Goal: Information Seeking & Learning: Learn about a topic

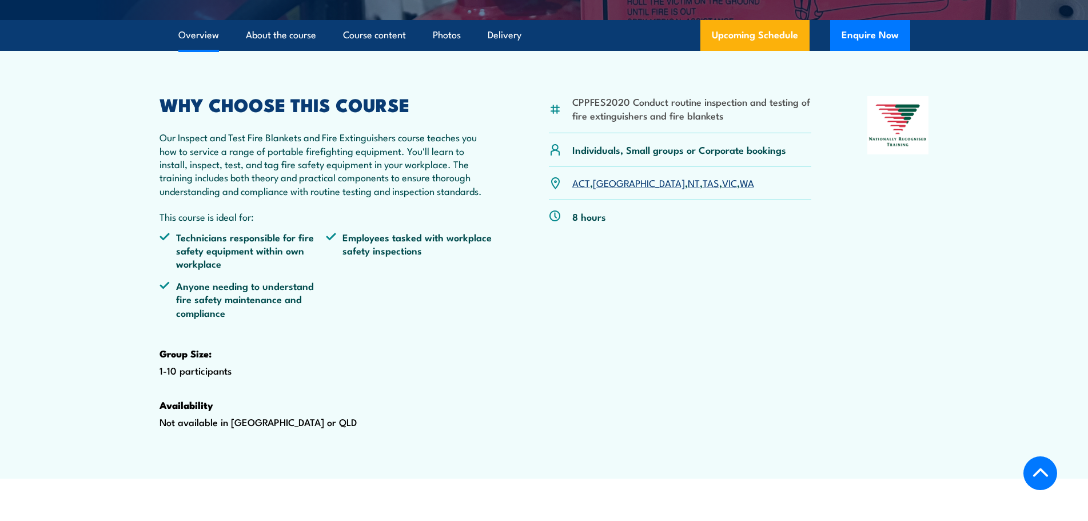
scroll to position [400, 0]
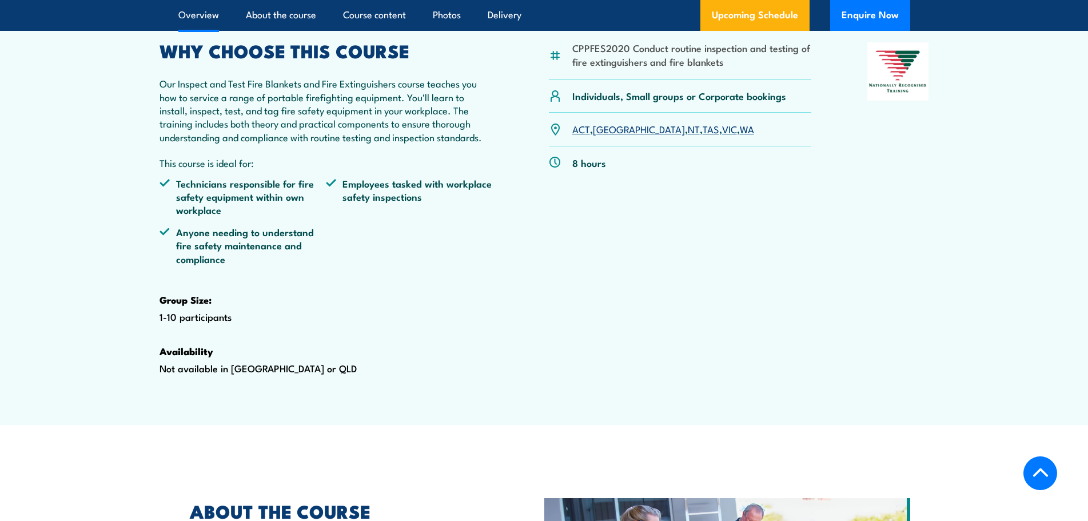
click at [740, 135] on link "WA" at bounding box center [747, 129] width 14 height 14
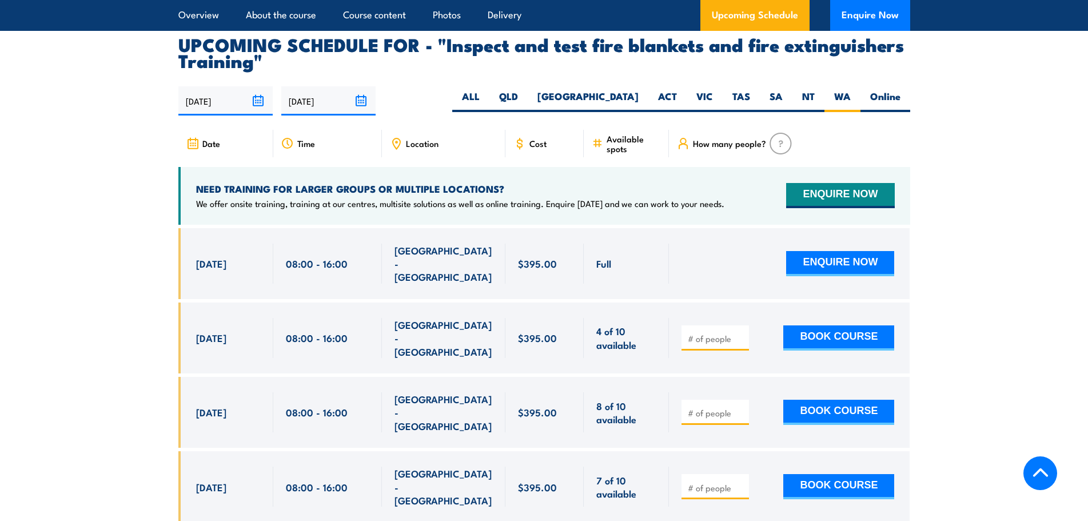
scroll to position [2135, 0]
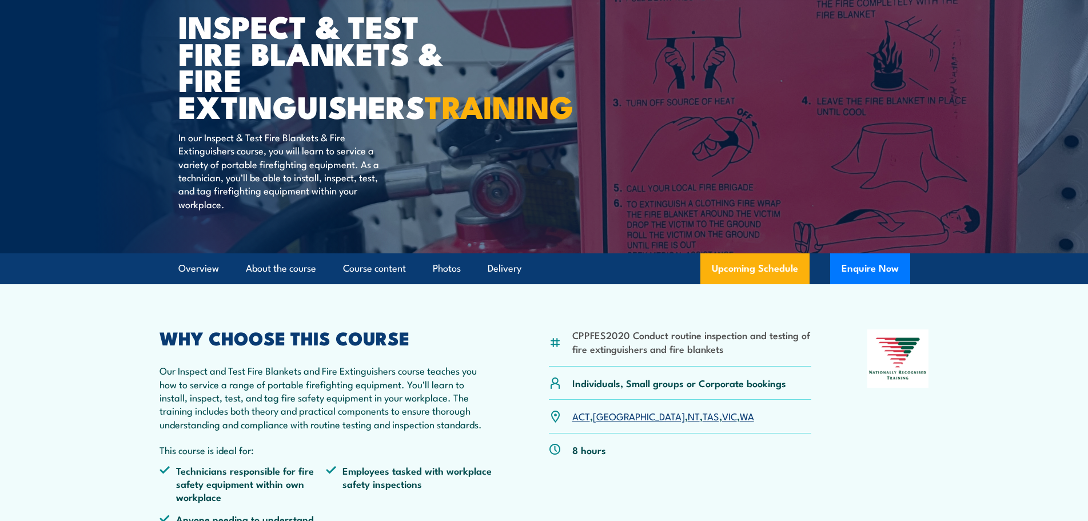
scroll to position [57, 0]
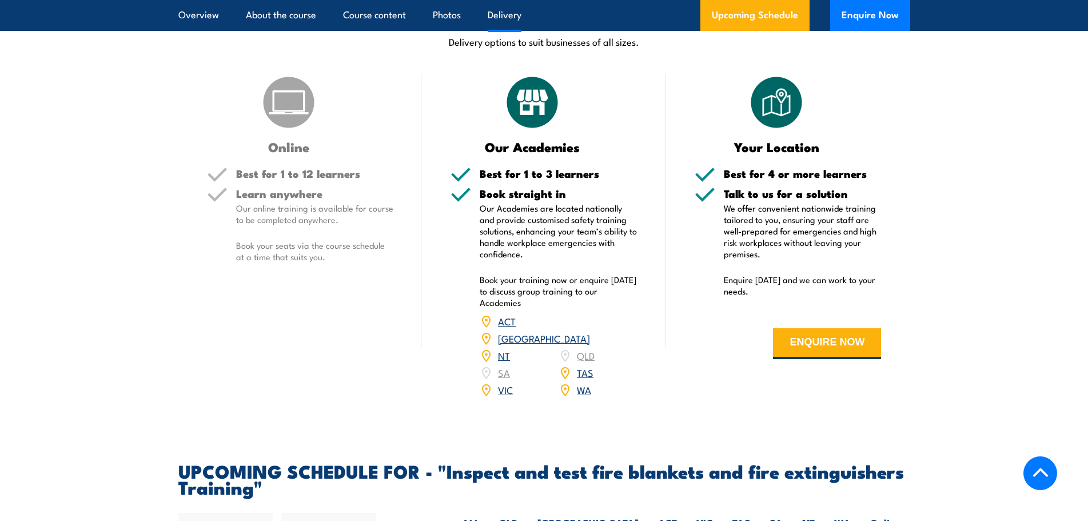
scroll to position [1658, 0]
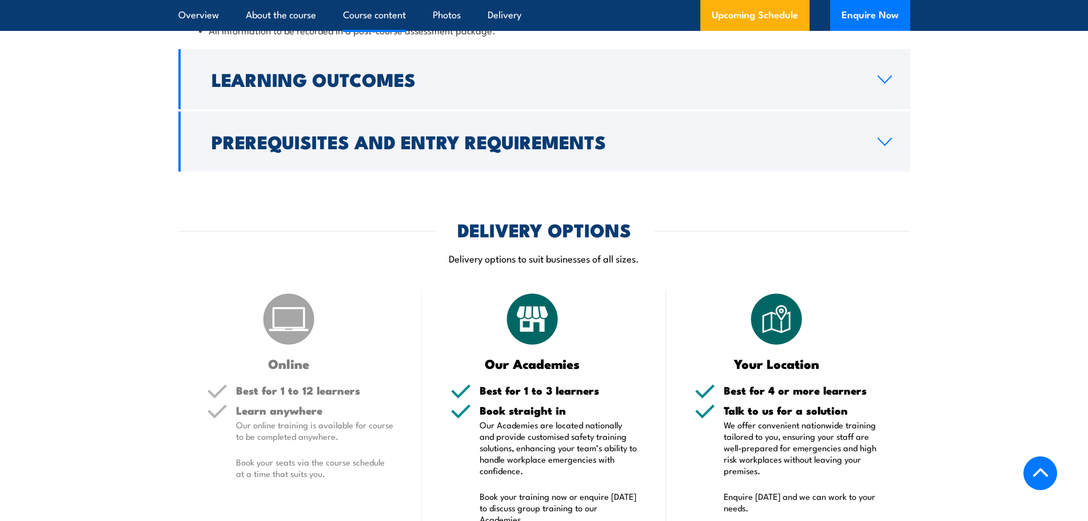
scroll to position [1429, 0]
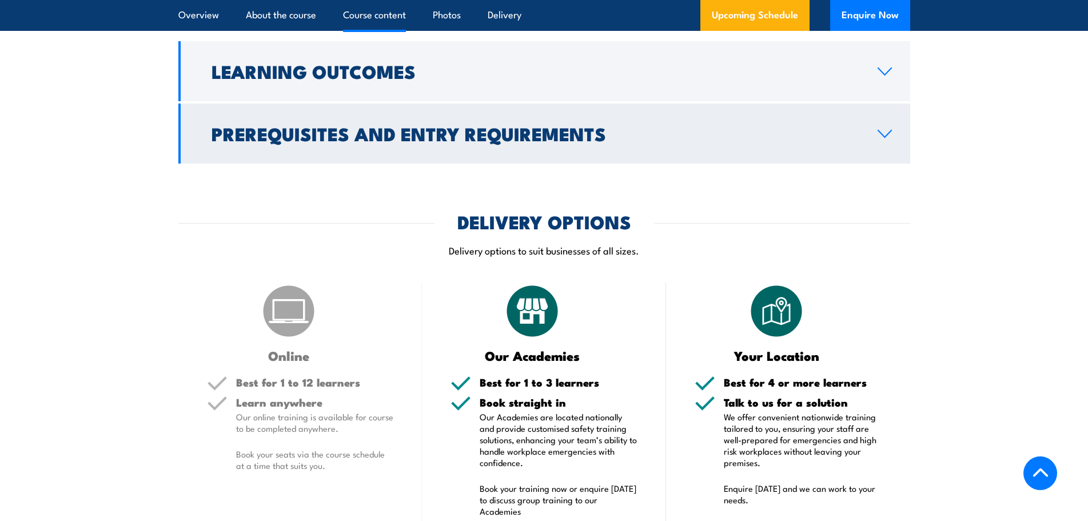
click at [752, 141] on h2 "Prerequisites and Entry Requirements" at bounding box center [536, 133] width 648 height 16
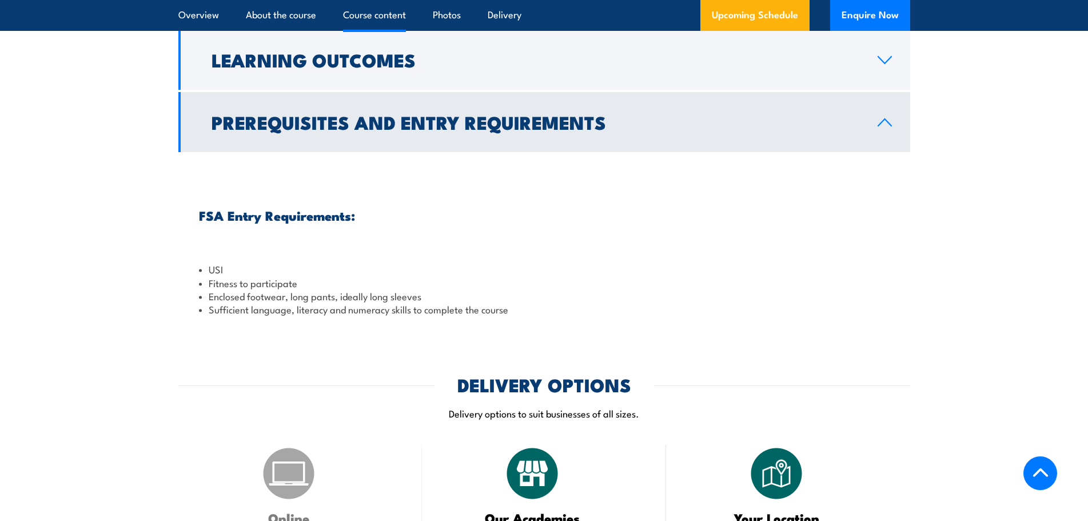
scroll to position [1149, 0]
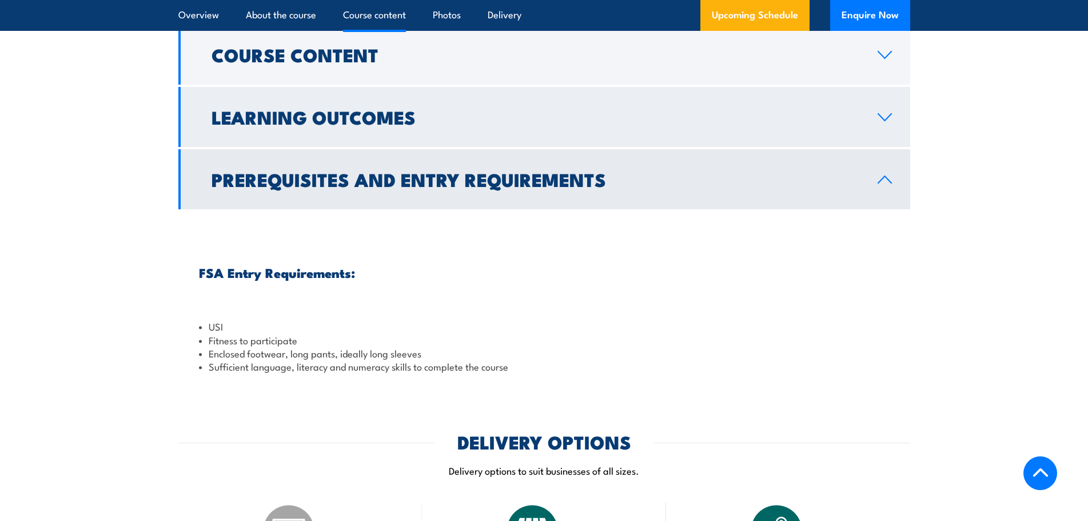
click at [285, 125] on h2 "Learning Outcomes" at bounding box center [536, 117] width 648 height 16
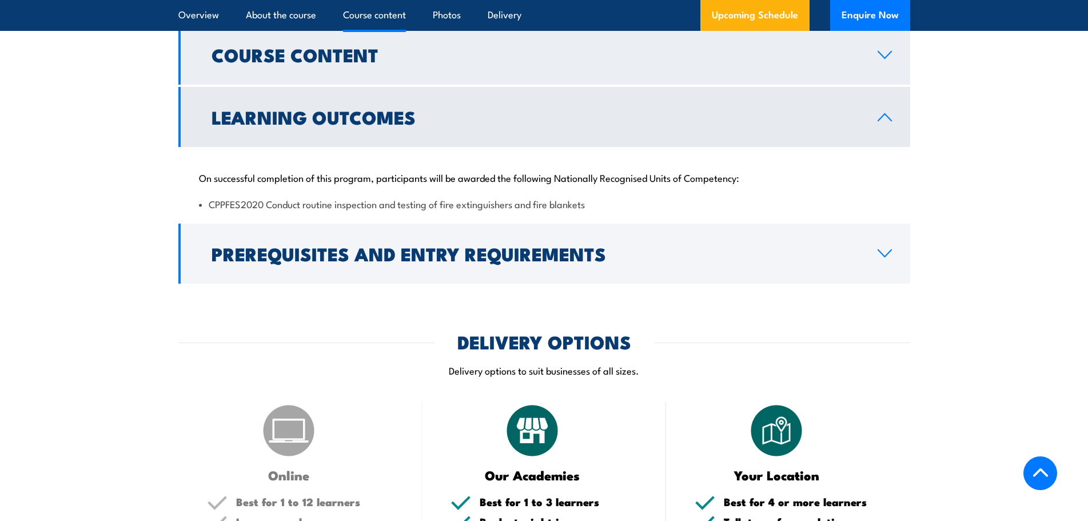
click at [264, 62] on h2 "Course Content" at bounding box center [536, 54] width 648 height 16
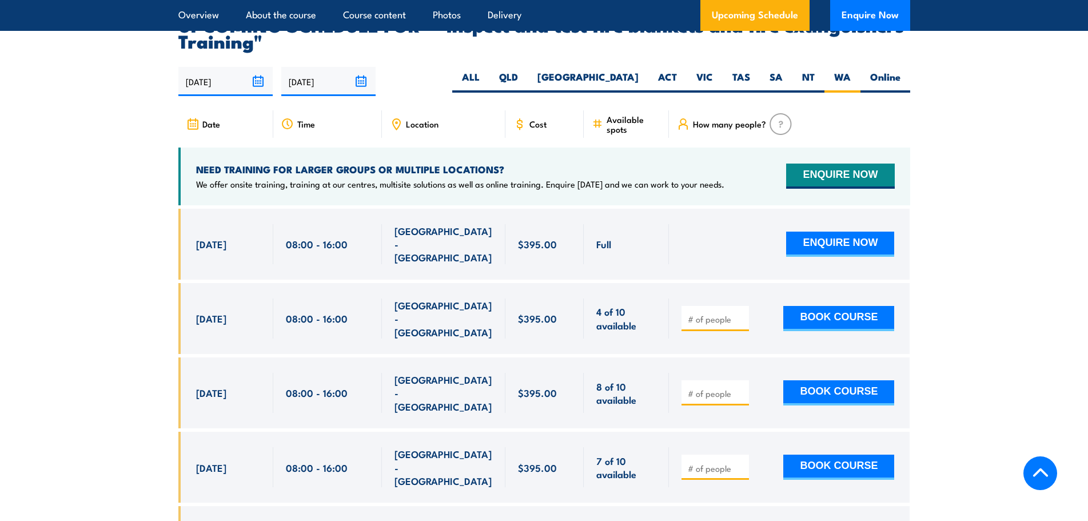
scroll to position [2064, 0]
